Goal: Information Seeking & Learning: Learn about a topic

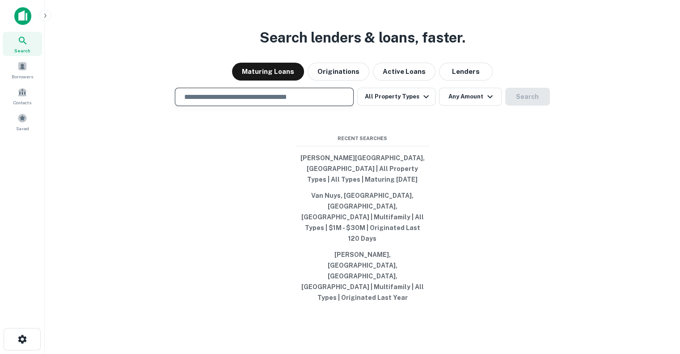
click at [310, 102] on input "text" at bounding box center [264, 97] width 171 height 10
type input "********"
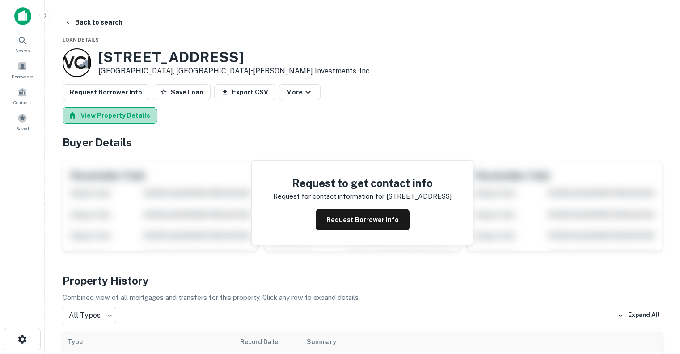
click at [119, 114] on button "View Property Details" at bounding box center [110, 115] width 95 height 16
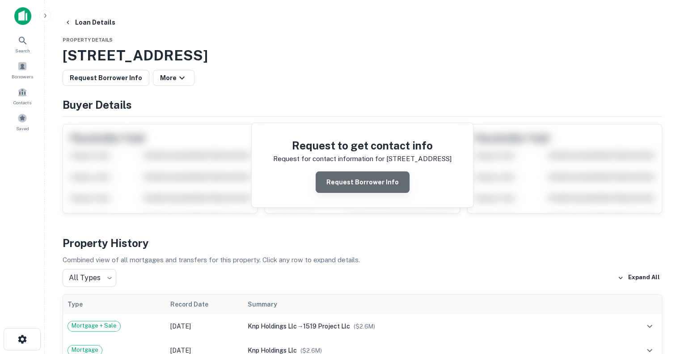
click at [374, 179] on button "Request Borrower Info" at bounding box center [363, 181] width 94 height 21
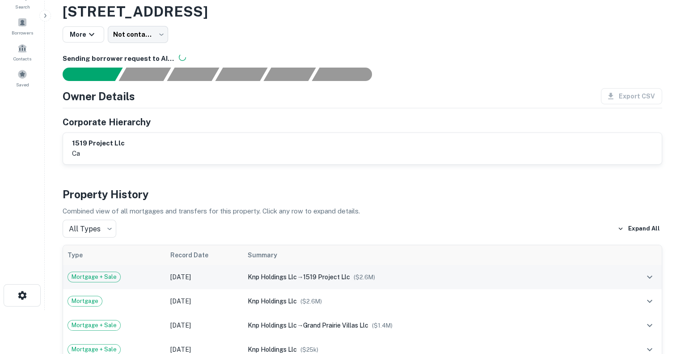
scroll to position [45, 0]
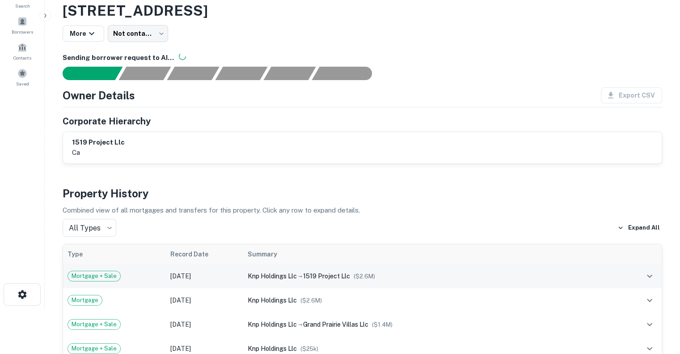
click at [206, 269] on td "[DATE]" at bounding box center [205, 276] width 78 height 24
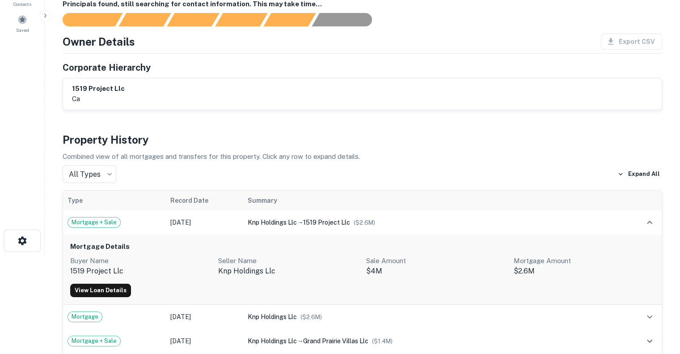
scroll to position [0, 0]
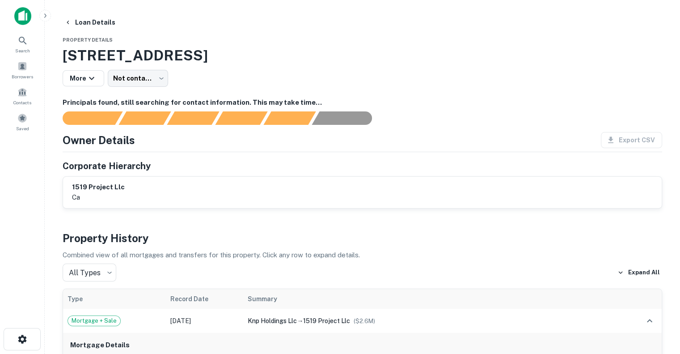
drag, startPoint x: 214, startPoint y: 151, endPoint x: 178, endPoint y: 144, distance: 36.0
click at [178, 144] on div "Owner Details Export CSV" at bounding box center [363, 140] width 600 height 16
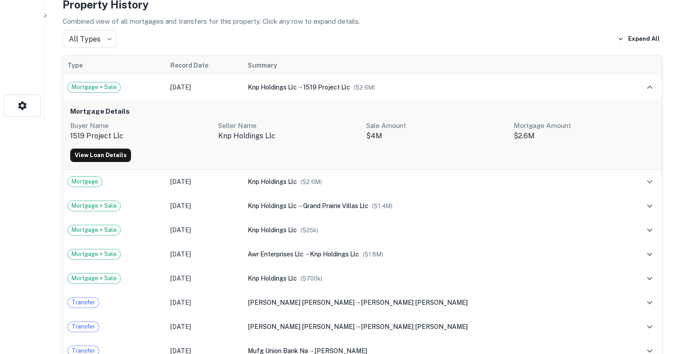
scroll to position [232, 0]
click at [111, 150] on link "View Loan Details" at bounding box center [100, 155] width 61 height 13
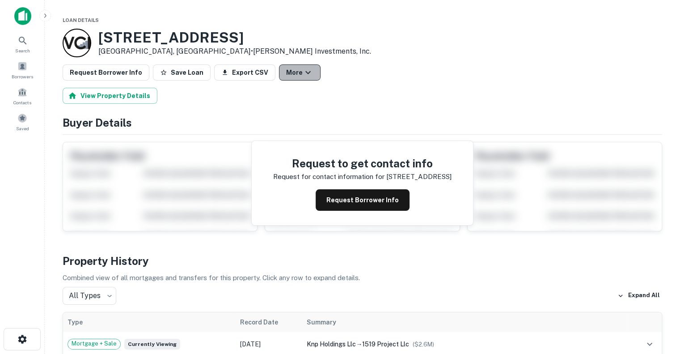
click at [279, 77] on button "More" at bounding box center [300, 72] width 42 height 16
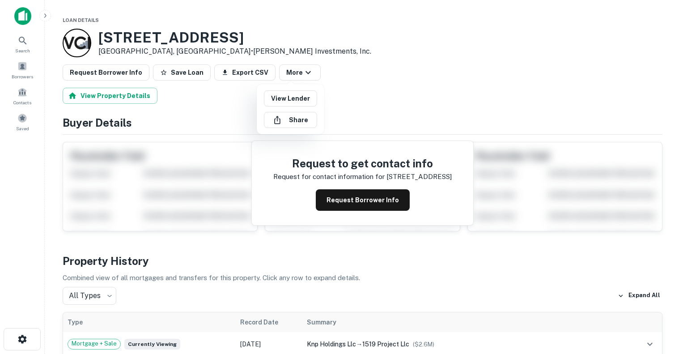
click at [119, 91] on div at bounding box center [343, 177] width 687 height 354
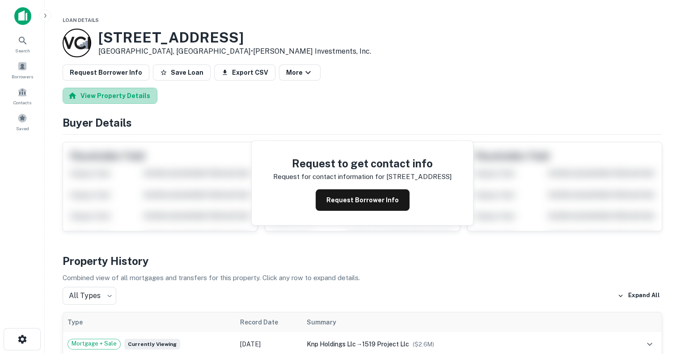
click at [119, 91] on button "View Property Details" at bounding box center [110, 96] width 95 height 16
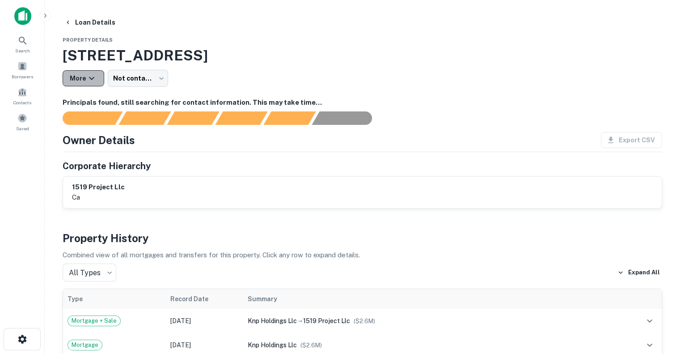
click at [93, 80] on icon "button" at bounding box center [91, 78] width 11 height 11
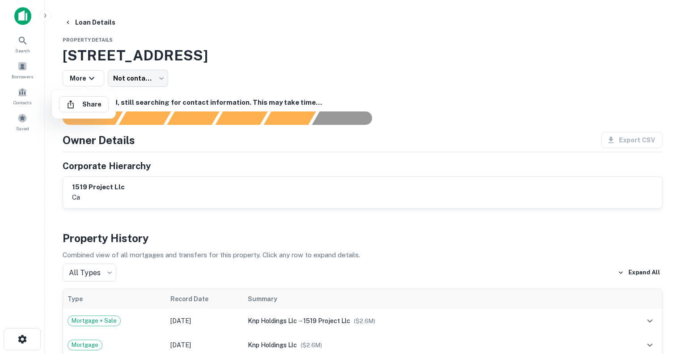
click at [327, 266] on div at bounding box center [343, 177] width 687 height 354
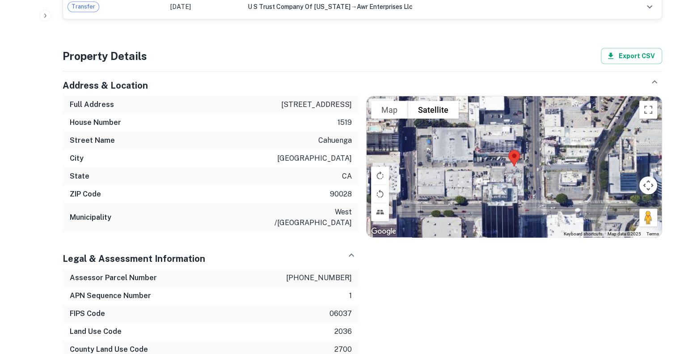
scroll to position [532, 0]
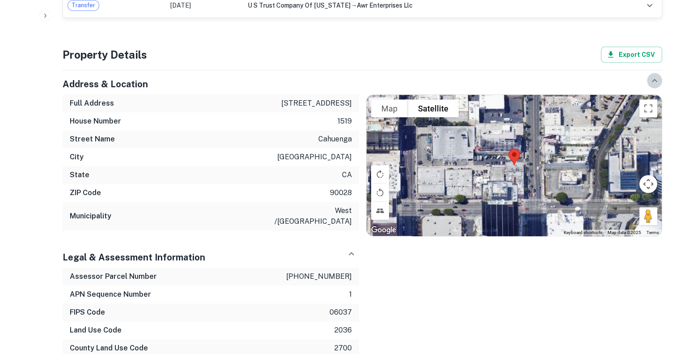
click at [651, 81] on icon "button" at bounding box center [654, 80] width 11 height 11
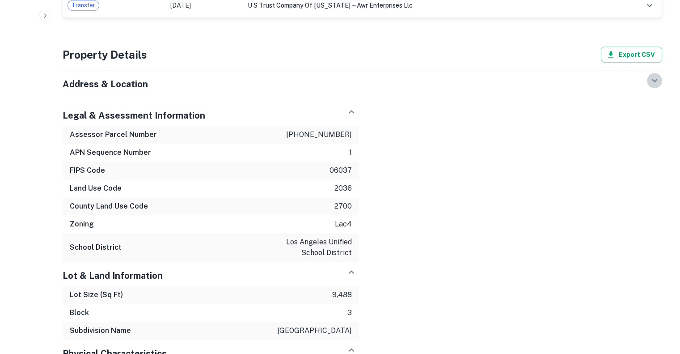
click at [651, 81] on icon "button" at bounding box center [654, 80] width 11 height 11
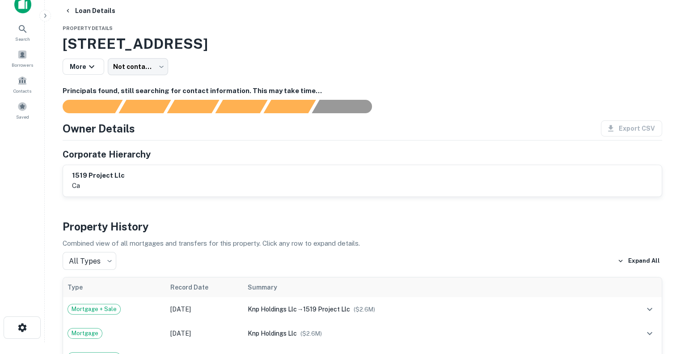
scroll to position [0, 0]
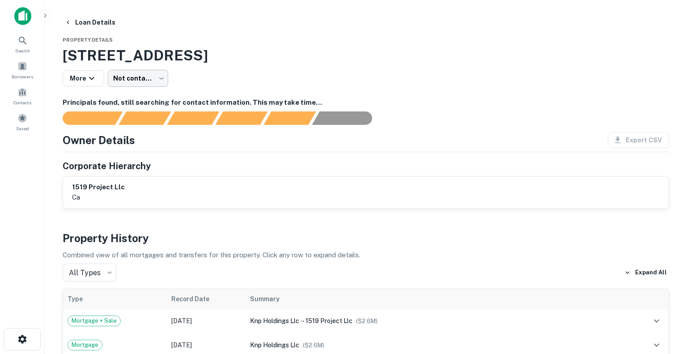
click at [159, 80] on body "Search Borrowers Contacts Saved Loan Details Property Details 1519 N Cahuenga B…" at bounding box center [343, 177] width 687 height 354
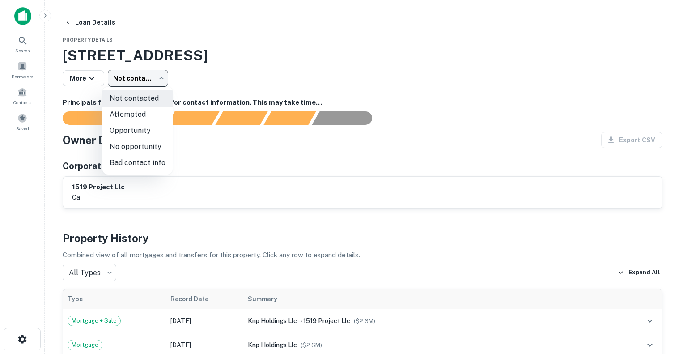
click at [203, 79] on div at bounding box center [343, 177] width 687 height 354
